Goal: Task Accomplishment & Management: Manage account settings

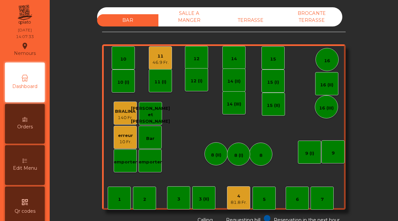
scroll to position [341, 0]
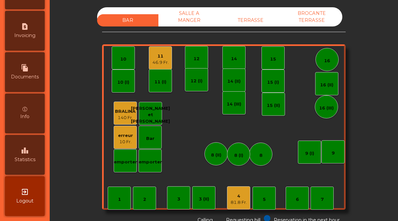
click at [124, 139] on div "10 Fr." at bounding box center [125, 142] width 15 height 7
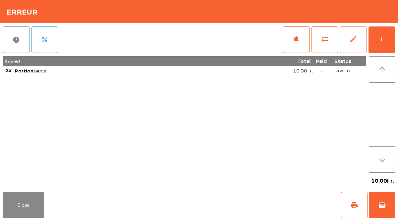
click at [356, 43] on button "edit" at bounding box center [353, 39] width 26 height 26
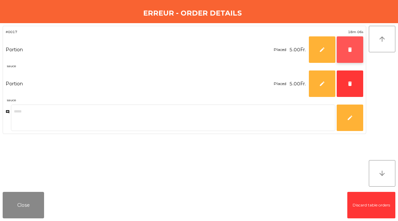
click at [353, 48] on button "delete" at bounding box center [349, 49] width 26 height 26
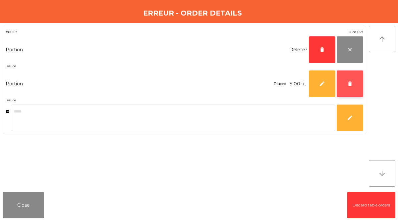
click at [349, 81] on span "delete" at bounding box center [350, 84] width 6 height 6
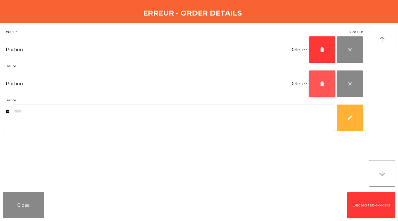
click at [328, 80] on button "delete" at bounding box center [322, 84] width 26 height 26
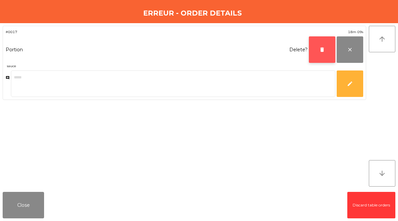
click at [330, 52] on button "delete" at bounding box center [322, 49] width 26 height 26
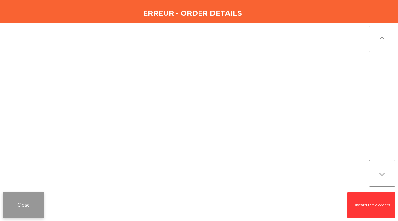
click at [23, 207] on button "Close" at bounding box center [23, 205] width 41 height 26
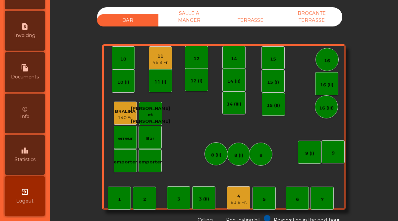
click at [30, 155] on div "leaderboard Statistics" at bounding box center [25, 155] width 40 height 40
